Goal: Information Seeking & Learning: Learn about a topic

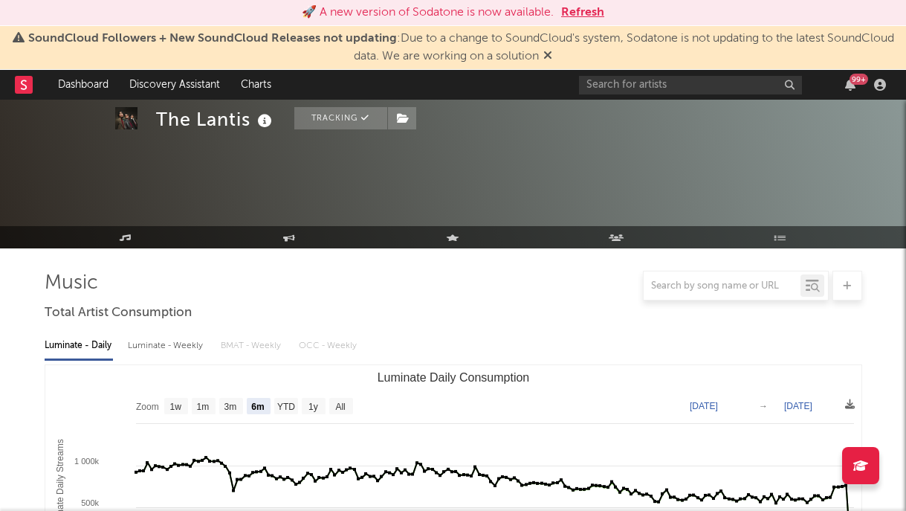
select select "6m"
select select "1w"
select select "6m"
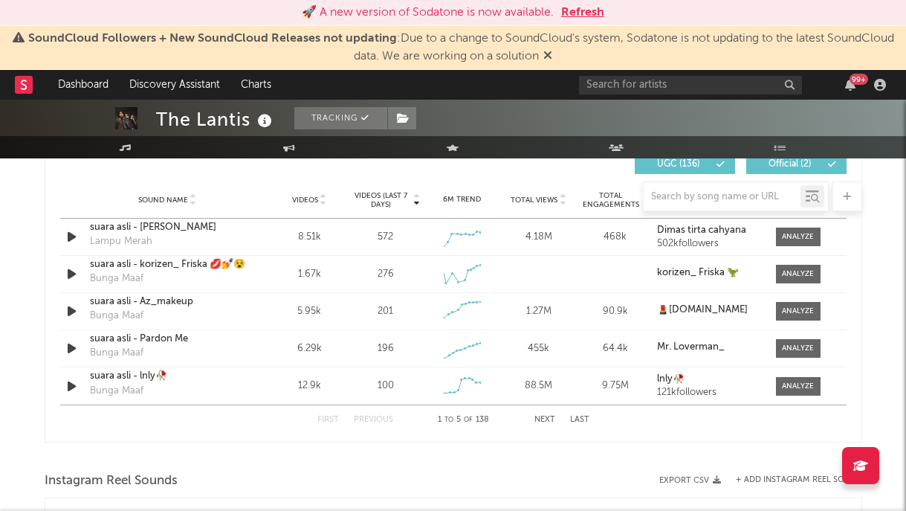
click at [71, 89] on link "Dashboard" at bounding box center [83, 85] width 71 height 30
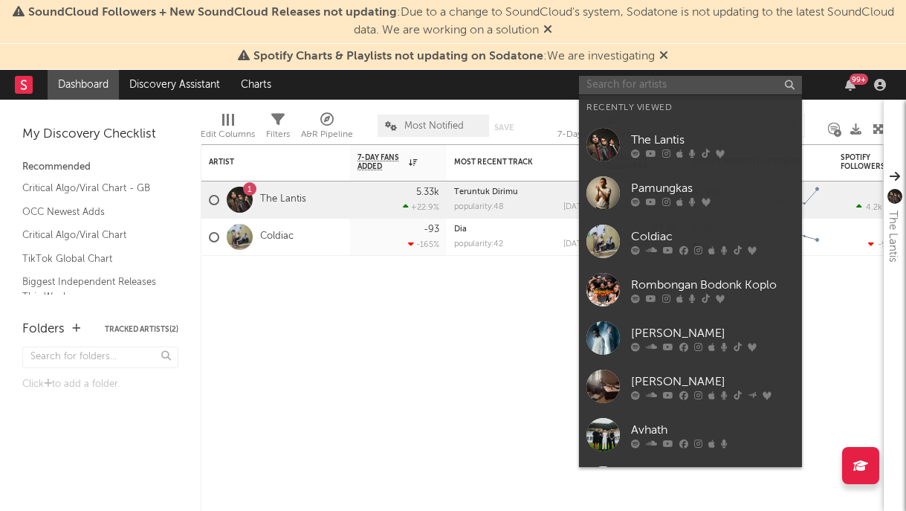
click at [686, 88] on input "text" at bounding box center [690, 85] width 223 height 19
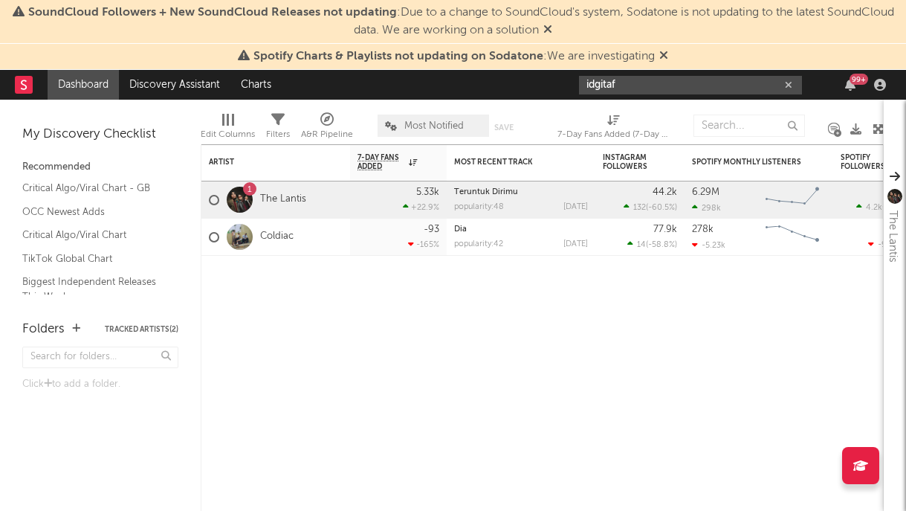
type input "idgitaf"
click at [536, 292] on div at bounding box center [521, 278] width 149 height 45
click at [523, 208] on div "popularity: 48 [DATE]" at bounding box center [521, 207] width 134 height 8
click at [426, 192] on div "5.33k" at bounding box center [427, 192] width 23 height 10
click at [486, 193] on link "Teruntuk Dirimu" at bounding box center [486, 192] width 64 height 8
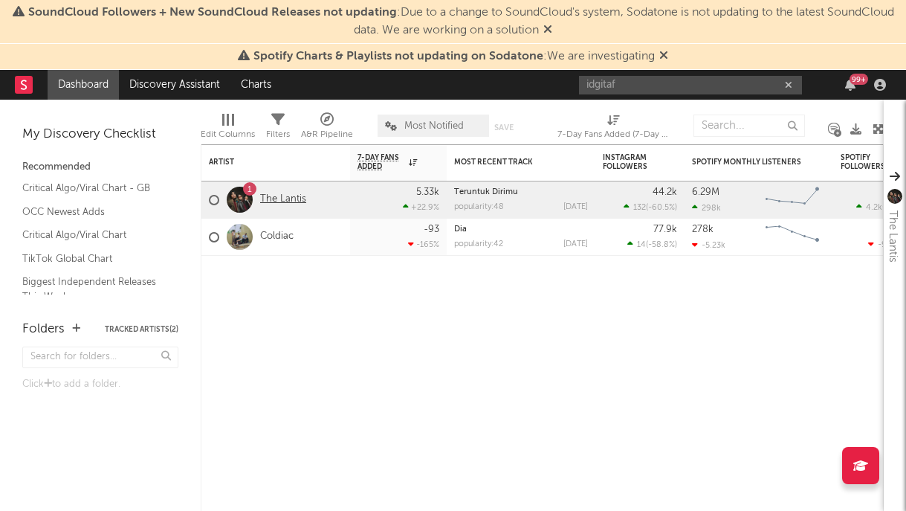
click at [304, 201] on link "The Lantis" at bounding box center [283, 199] width 46 height 13
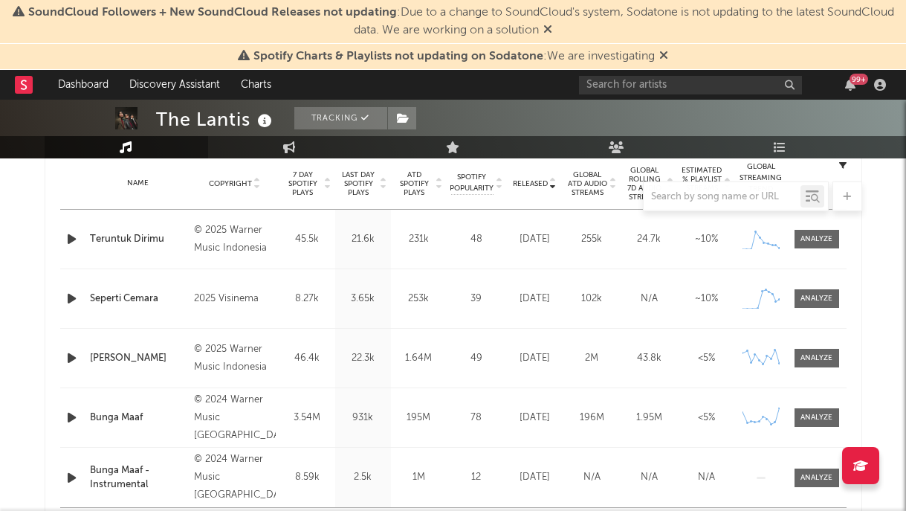
scroll to position [501, 0]
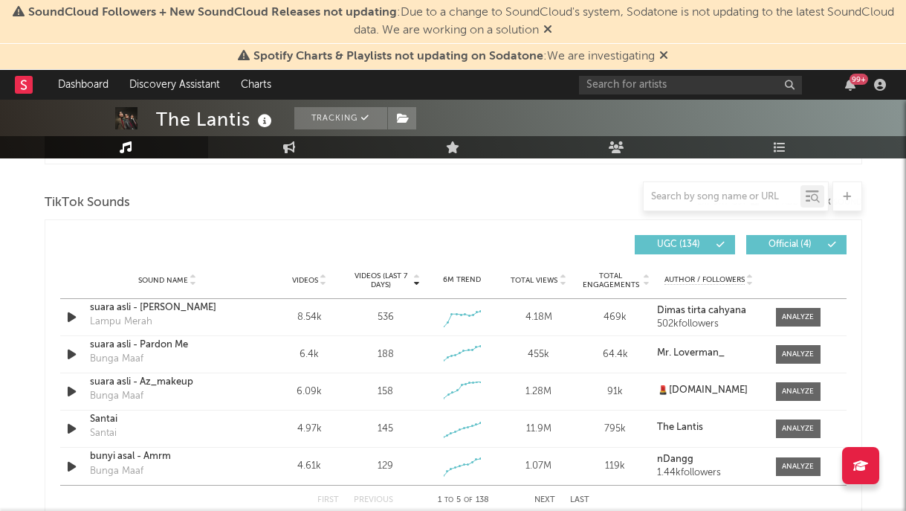
select select "6m"
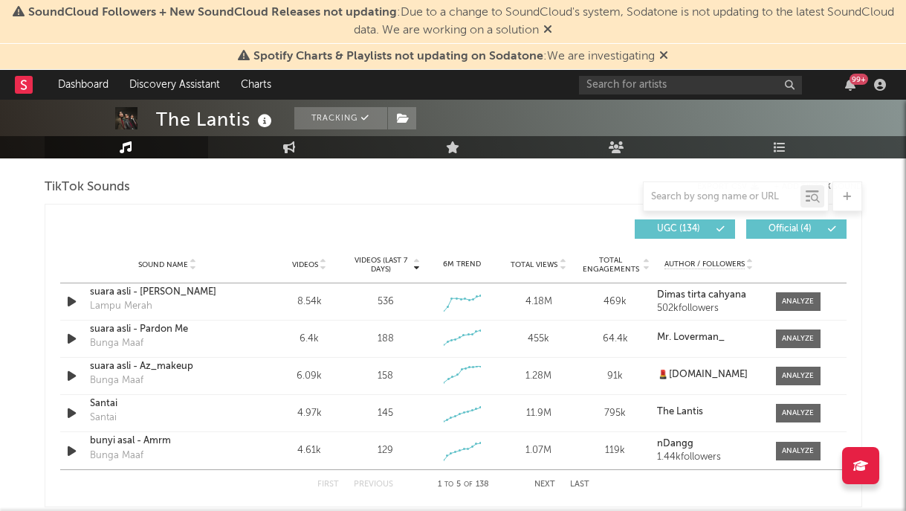
scroll to position [978, 0]
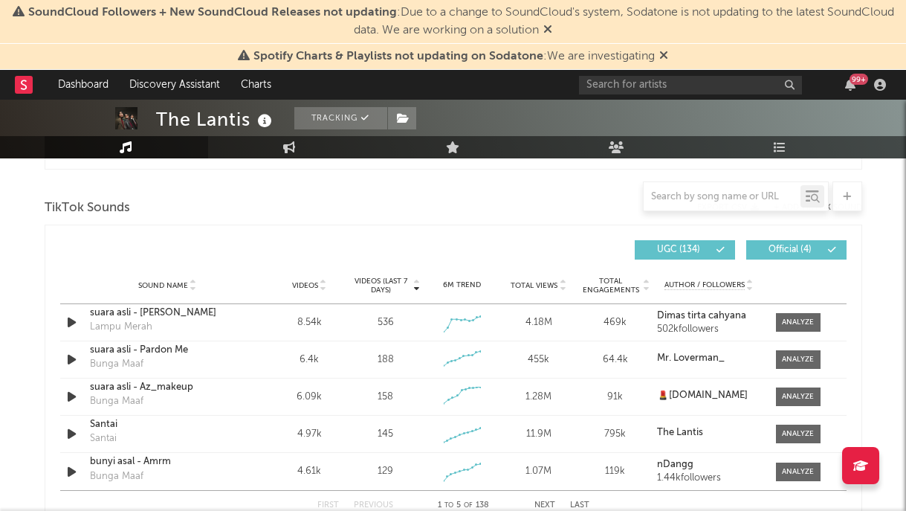
click at [696, 245] on span "UGC ( 134 )" at bounding box center [679, 249] width 68 height 9
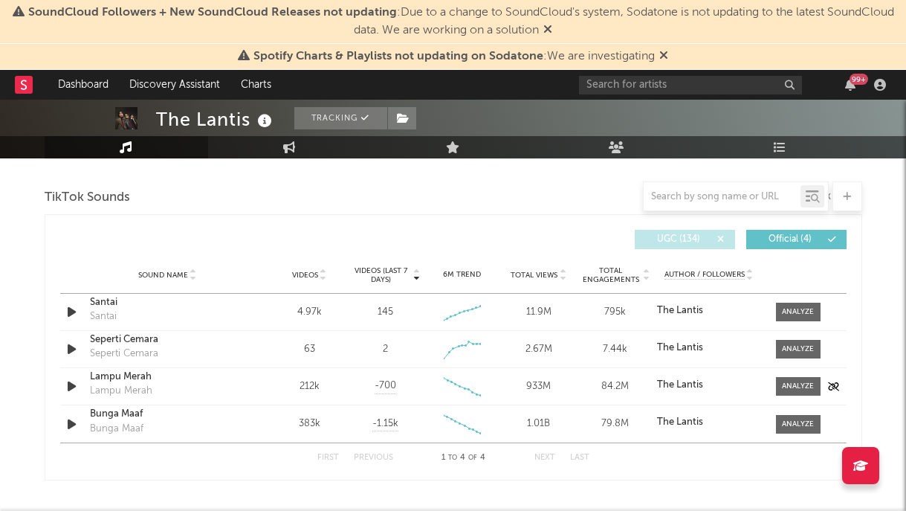
scroll to position [991, 0]
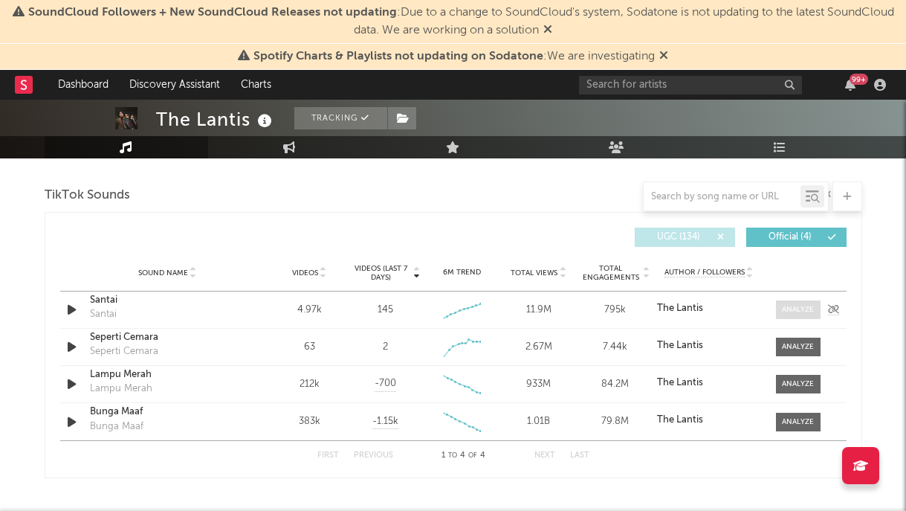
click at [807, 307] on div at bounding box center [798, 309] width 32 height 11
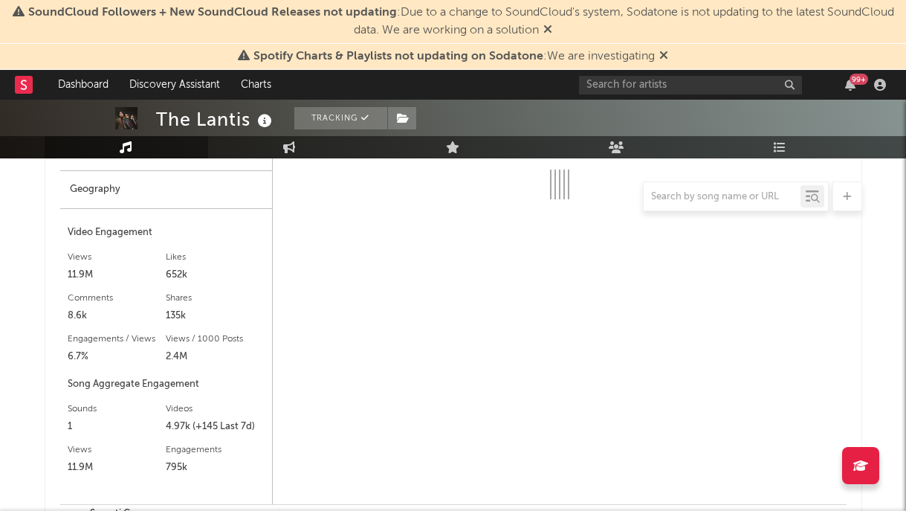
scroll to position [1711, 0]
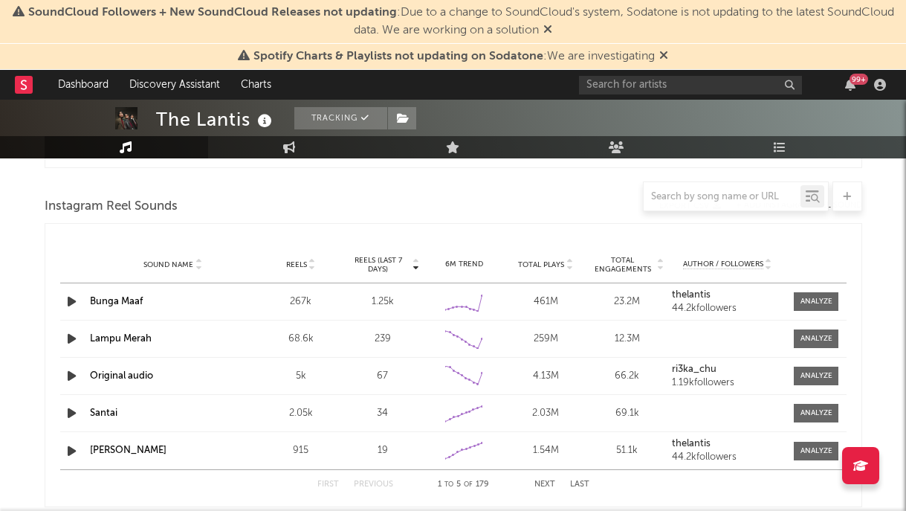
select select "6m"
click at [804, 297] on div at bounding box center [817, 301] width 32 height 11
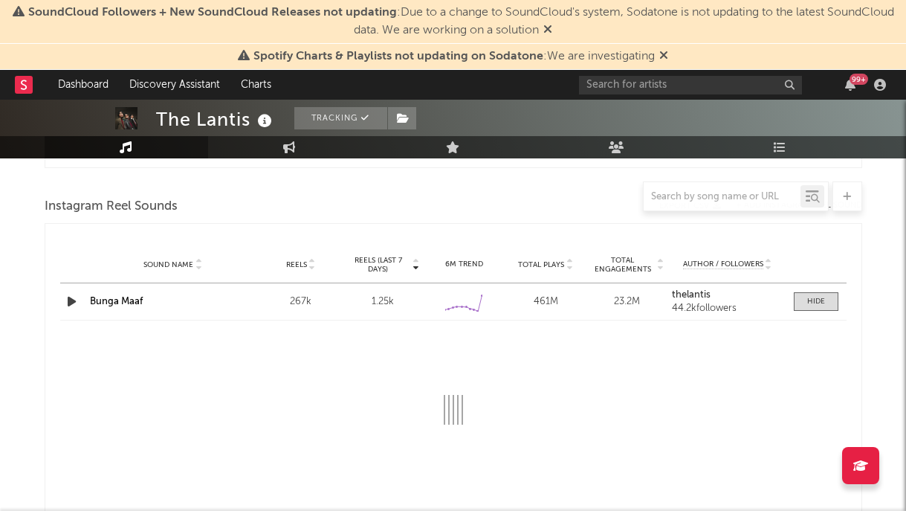
select select "6m"
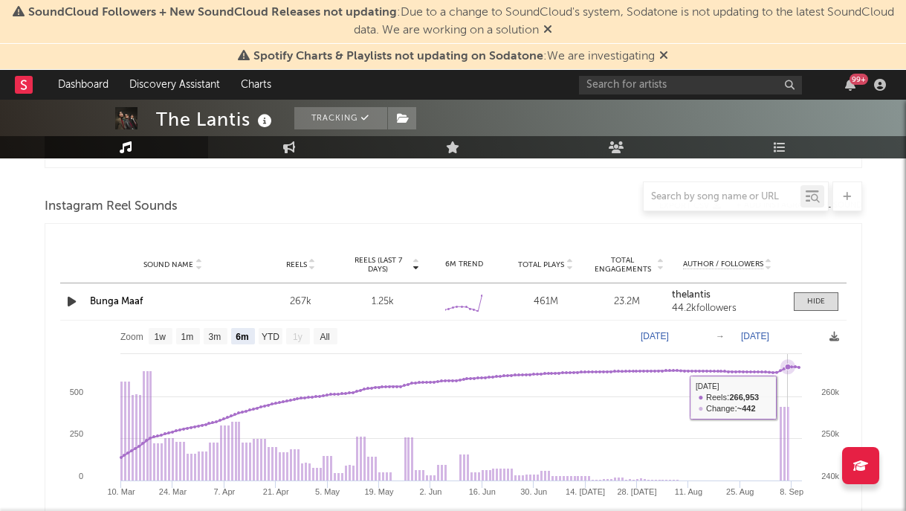
click at [787, 397] on rect at bounding box center [453, 442] width 787 height 245
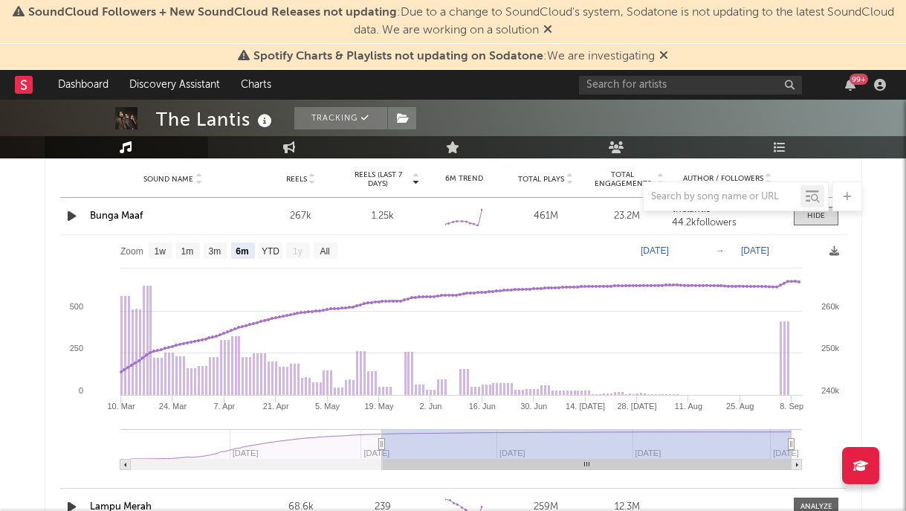
scroll to position [1796, 0]
click at [790, 357] on rect at bounding box center [453, 358] width 787 height 245
click at [789, 358] on rect at bounding box center [788, 359] width 2 height 74
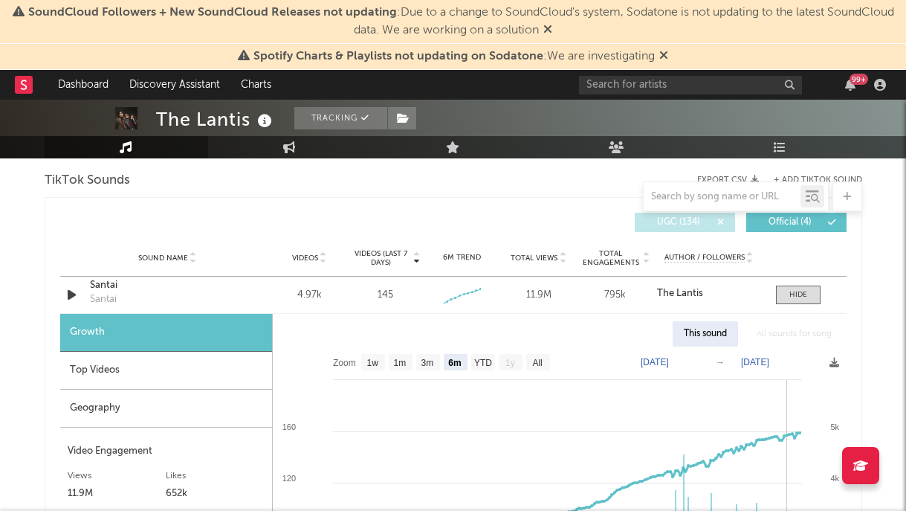
scroll to position [928, 0]
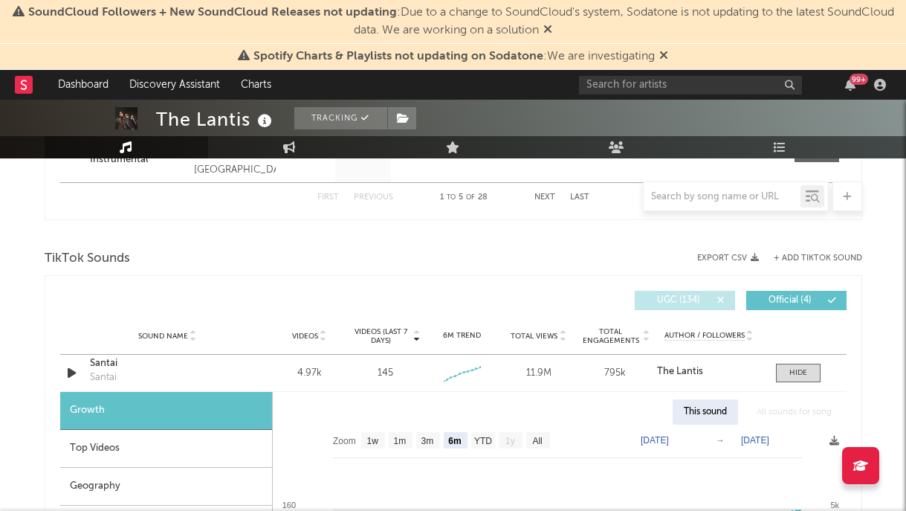
click at [810, 371] on div at bounding box center [783, 363] width 178 height 20
click at [802, 372] on div at bounding box center [799, 372] width 18 height 11
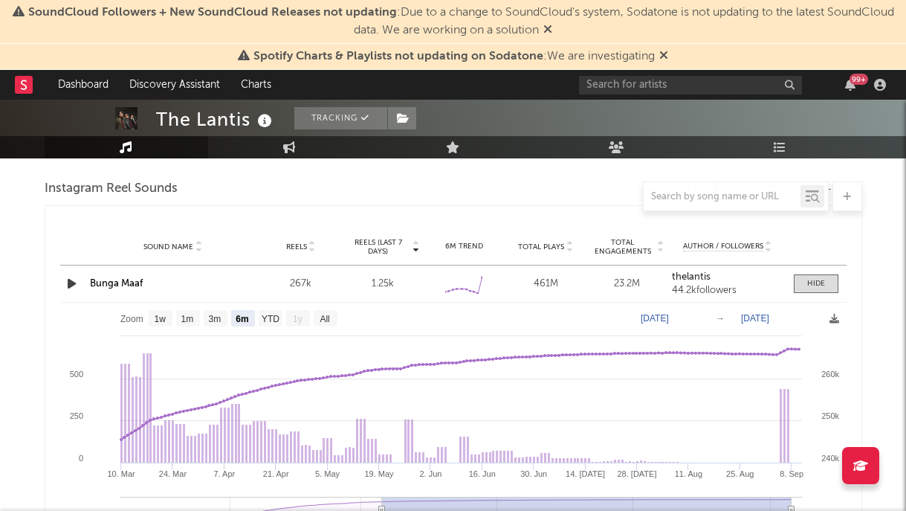
scroll to position [1321, 0]
click at [704, 284] on div "44.2k followers" at bounding box center [728, 289] width 112 height 10
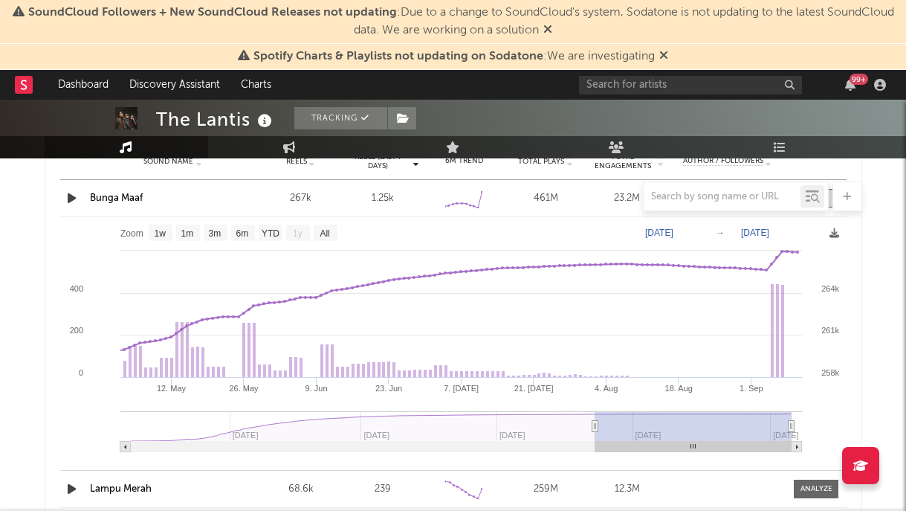
scroll to position [1406, 0]
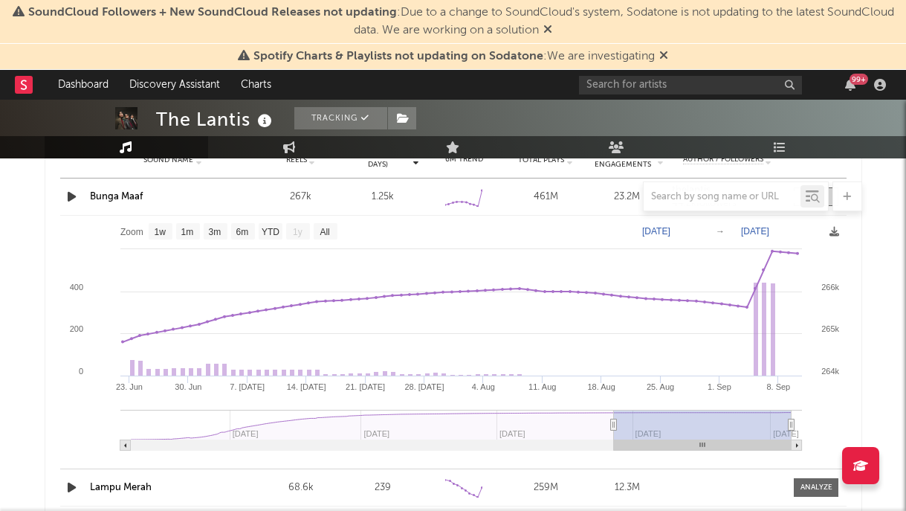
type input "[DATE]"
select select "1m"
type input "[DATE]"
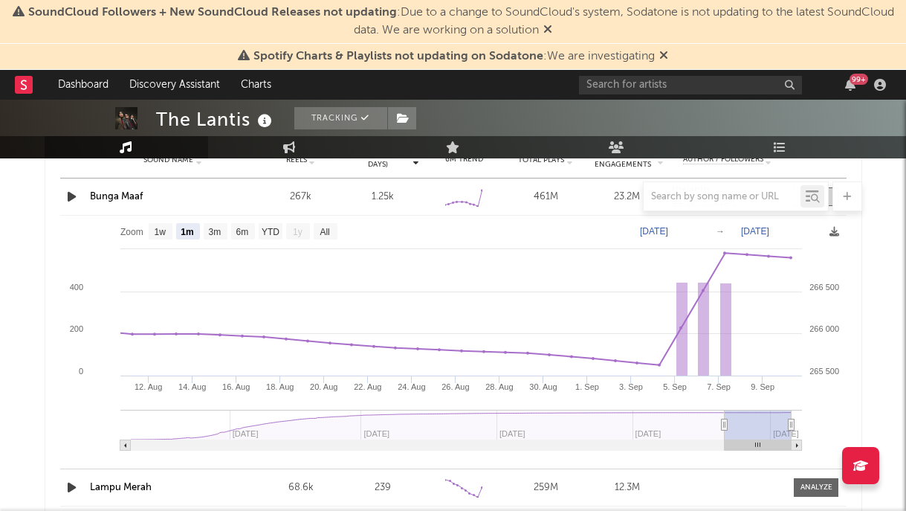
drag, startPoint x: 379, startPoint y: 426, endPoint x: 724, endPoint y: 445, distance: 345.5
click at [724, 445] on icon "Created with Highcharts 10.3.3 18. [DATE]. Sep [DATE]. Aug [DATE]. Aug [DATE]. …" at bounding box center [453, 338] width 787 height 245
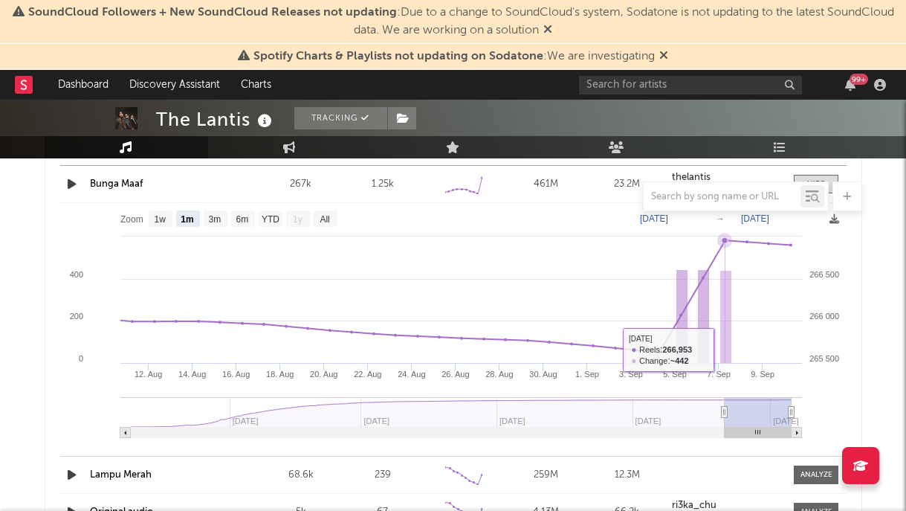
click at [724, 349] on rect at bounding box center [725, 317] width 11 height 93
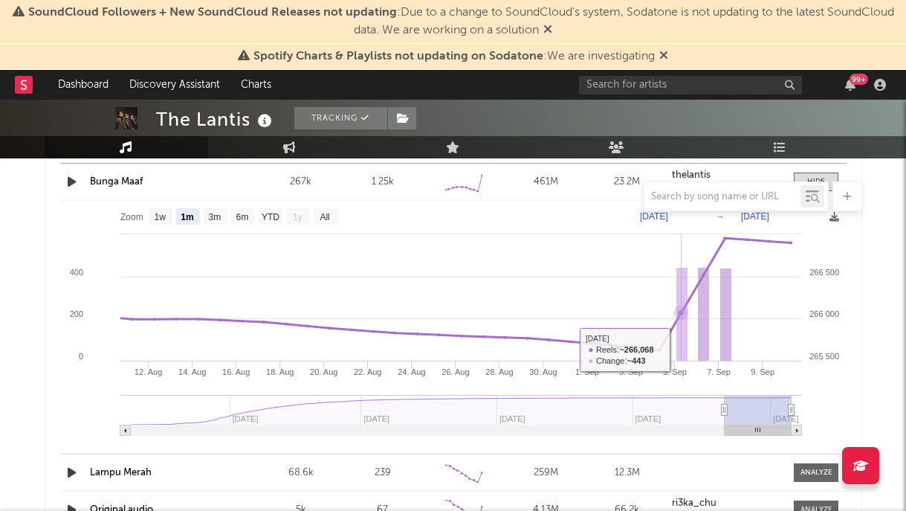
click at [690, 349] on rect at bounding box center [453, 323] width 787 height 245
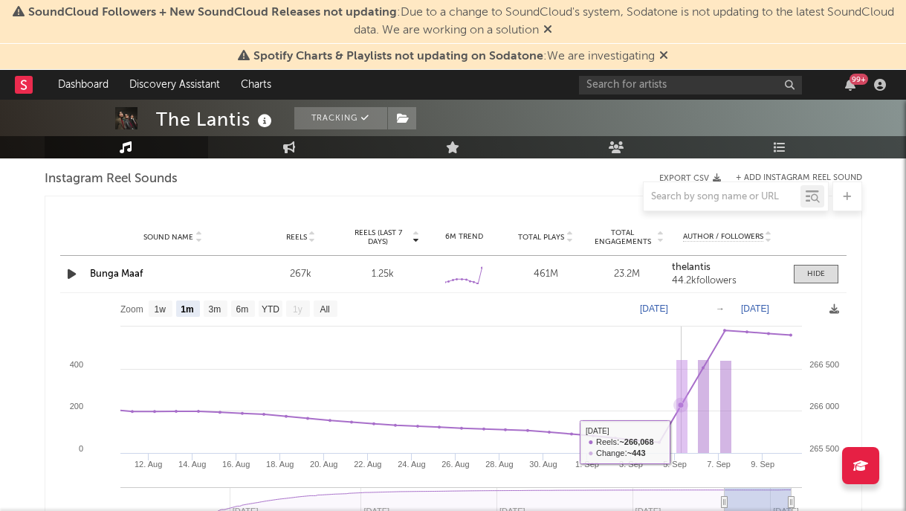
scroll to position [1321, 0]
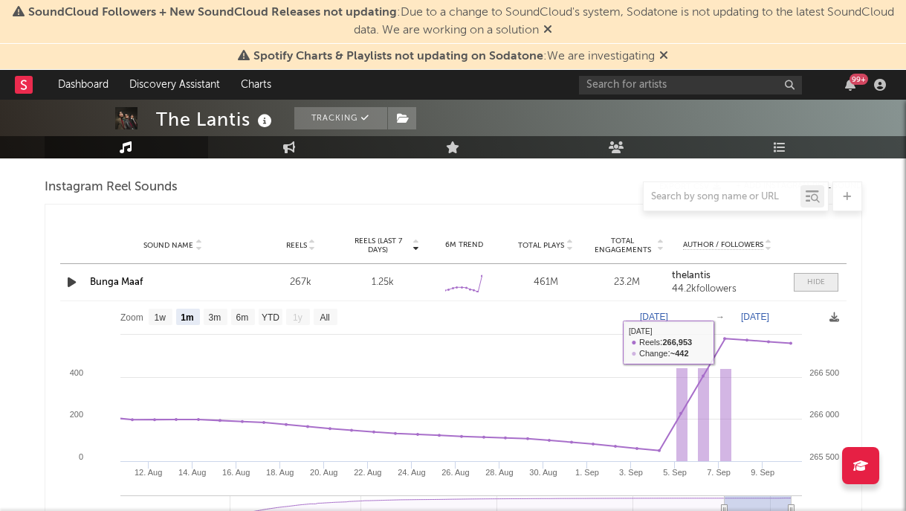
click at [819, 280] on div at bounding box center [816, 282] width 18 height 11
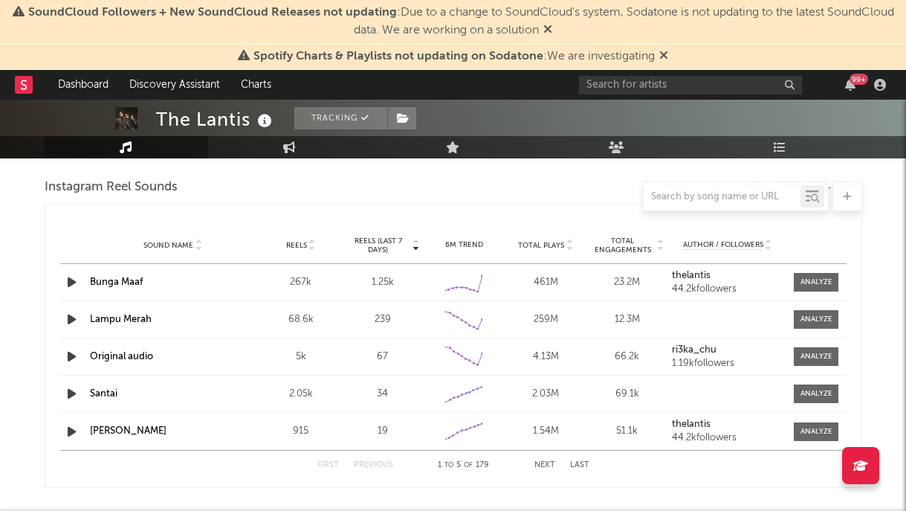
click at [235, 294] on div "Sound Name [PERSON_NAME] Reels 267k Reels (last 7 days) 1.25k 6M Trend Created …" at bounding box center [453, 282] width 787 height 36
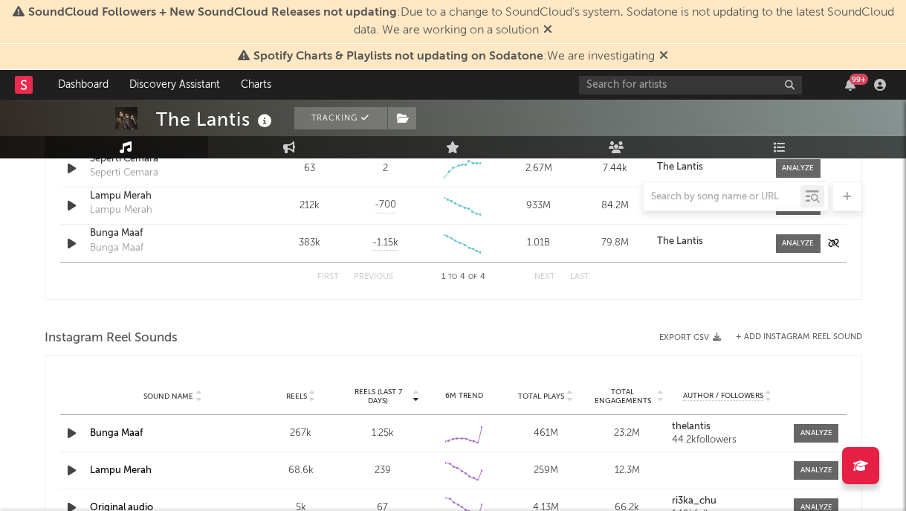
scroll to position [1013, 0]
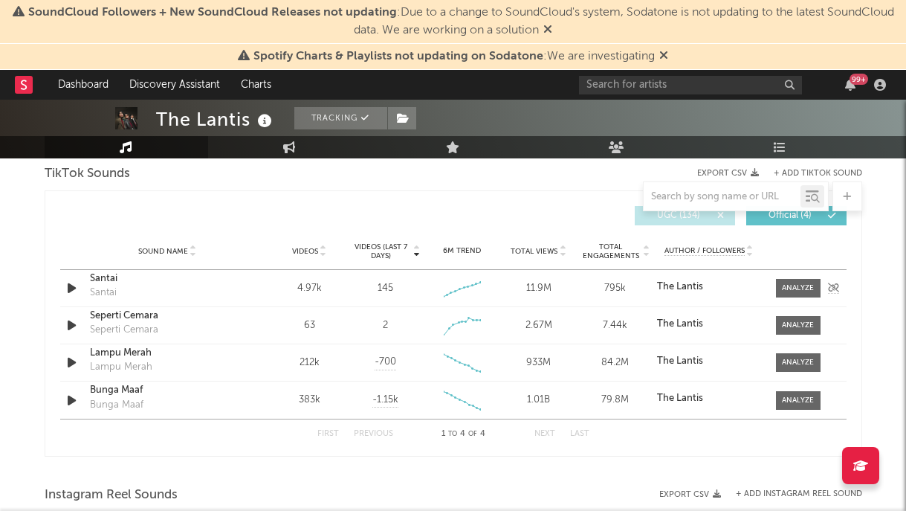
click at [797, 286] on div at bounding box center [798, 288] width 32 height 11
select select "6m"
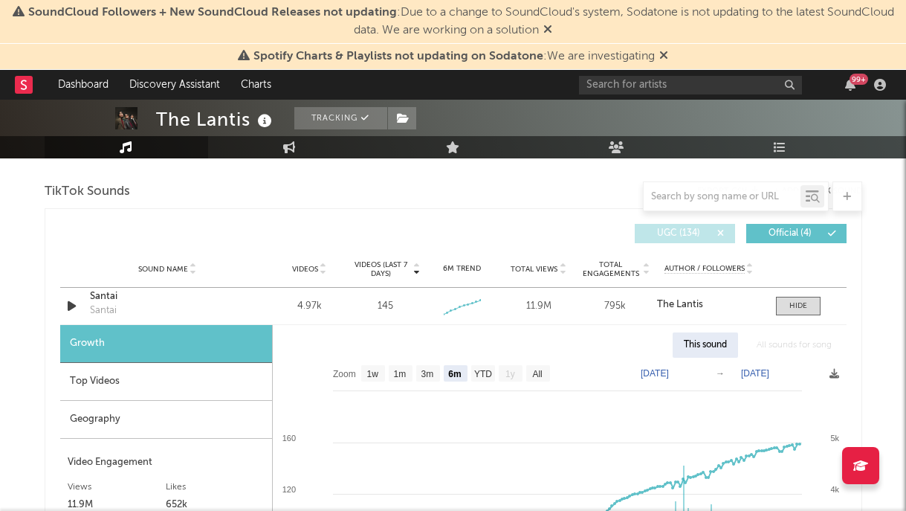
scroll to position [949, 0]
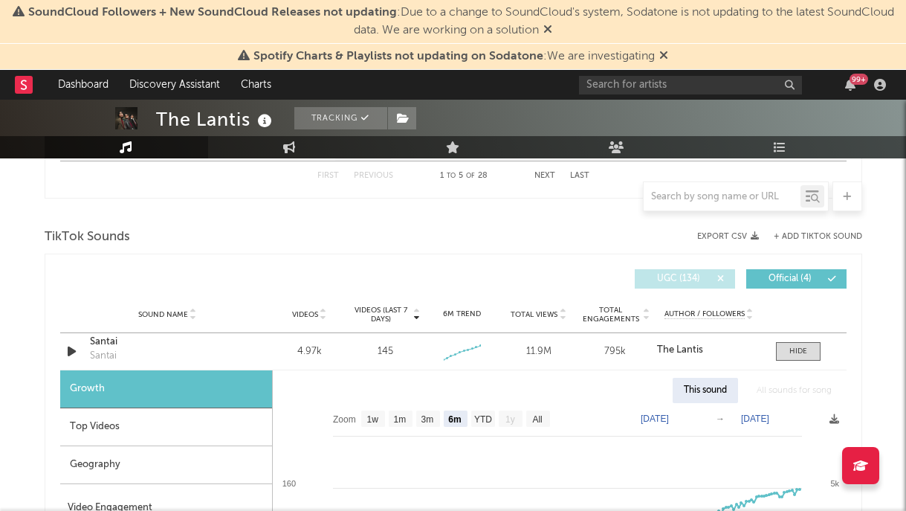
drag, startPoint x: 684, startPoint y: 280, endPoint x: 685, endPoint y: 288, distance: 8.2
click at [684, 280] on span "UGC ( 134 )" at bounding box center [679, 278] width 68 height 9
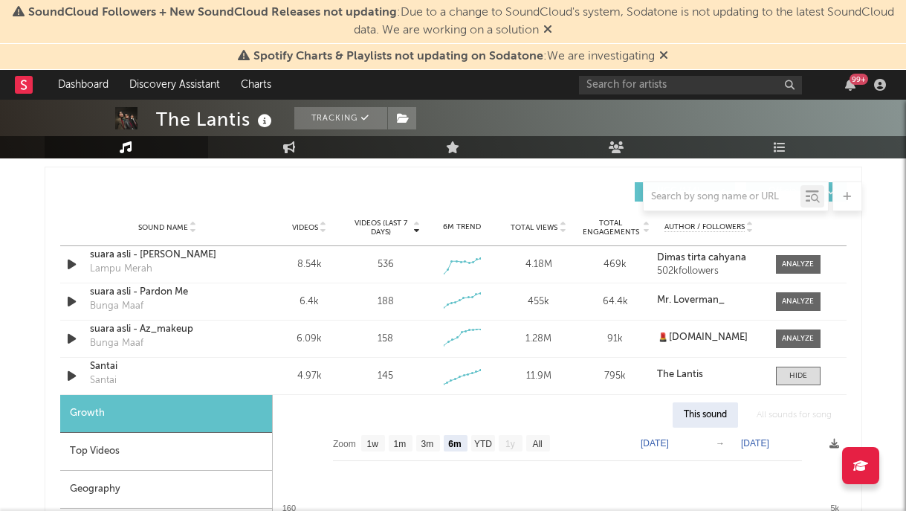
scroll to position [1038, 0]
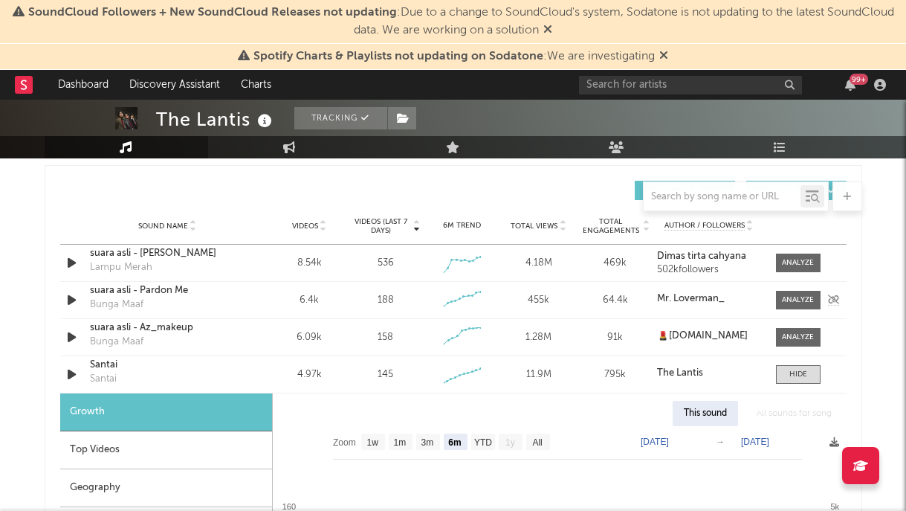
click at [262, 306] on div "Sound Name suara asli - Pardon Me Bunga Maaf Videos 6.4k Videos (last 7 days) 1…" at bounding box center [453, 300] width 787 height 36
click at [778, 295] on span at bounding box center [798, 300] width 45 height 19
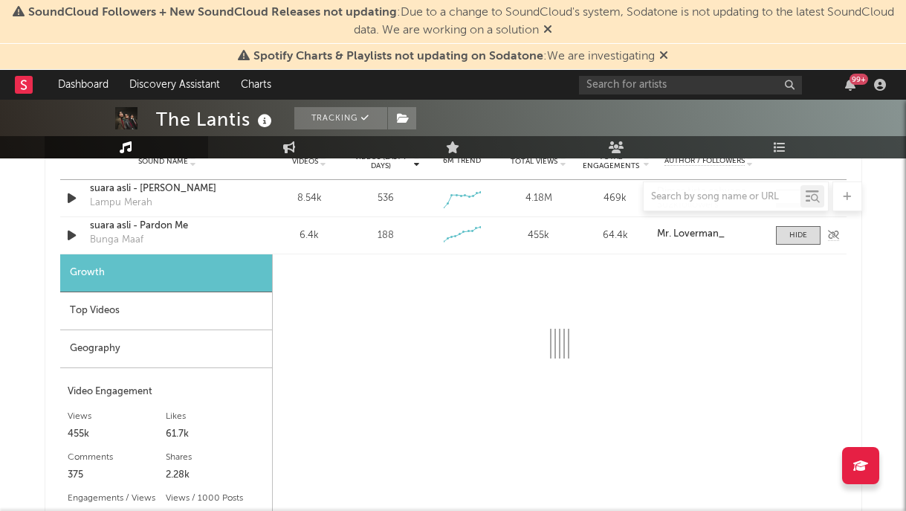
scroll to position [1123, 0]
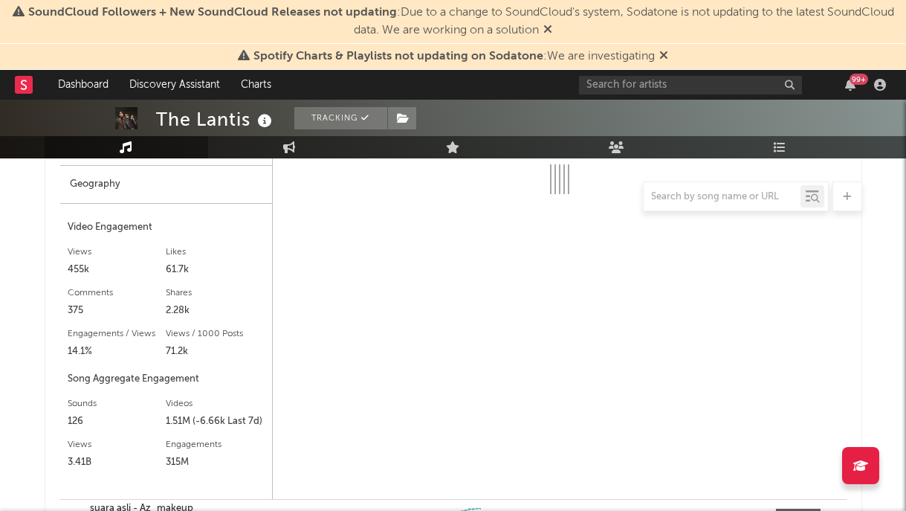
select select "6m"
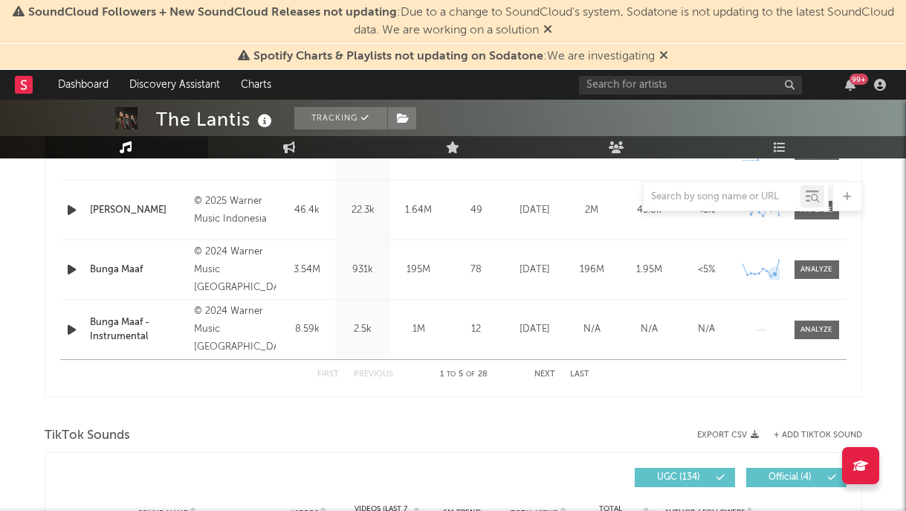
scroll to position [752, 0]
click at [827, 272] on div at bounding box center [817, 268] width 32 height 11
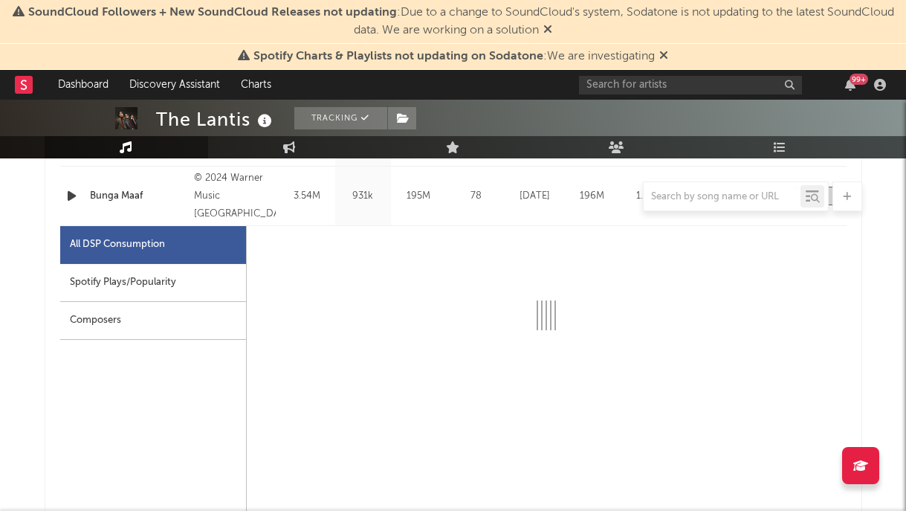
scroll to position [858, 0]
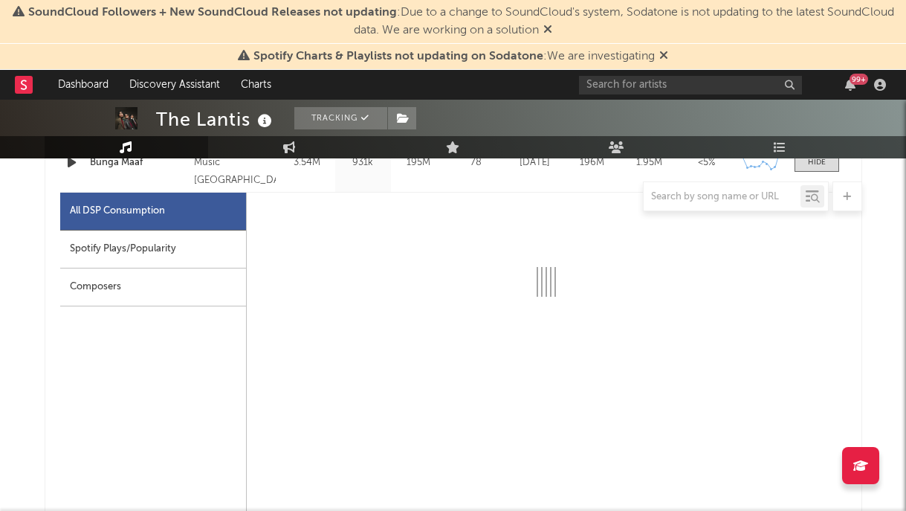
select select "6m"
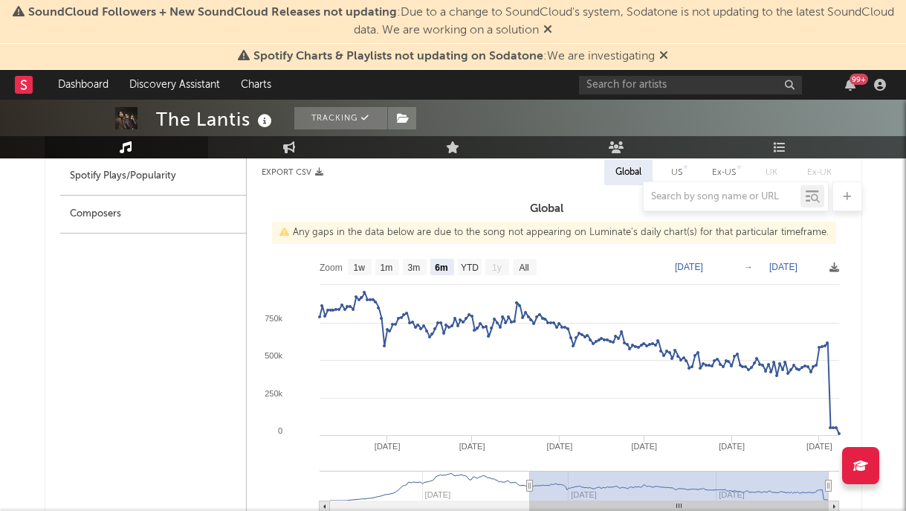
scroll to position [978, 0]
